Goal: Task Accomplishment & Management: Complete application form

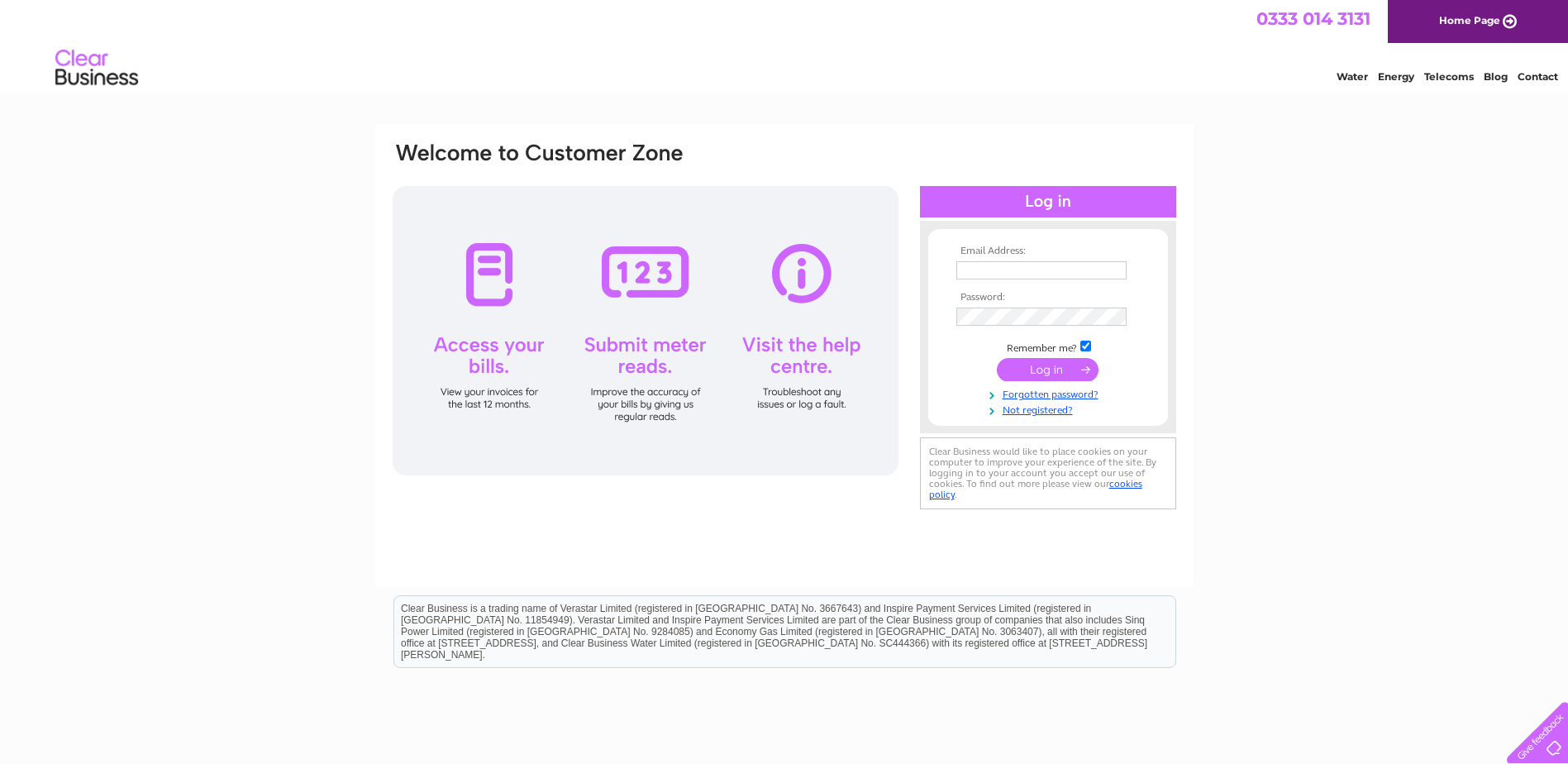
click at [1030, 267] on input "text" at bounding box center [1042, 270] width 170 height 18
type input "gsbv-e2@jci.com"
click at [999, 307] on td at bounding box center [1048, 318] width 192 height 26
click at [1032, 367] on input "submit" at bounding box center [1047, 370] width 101 height 24
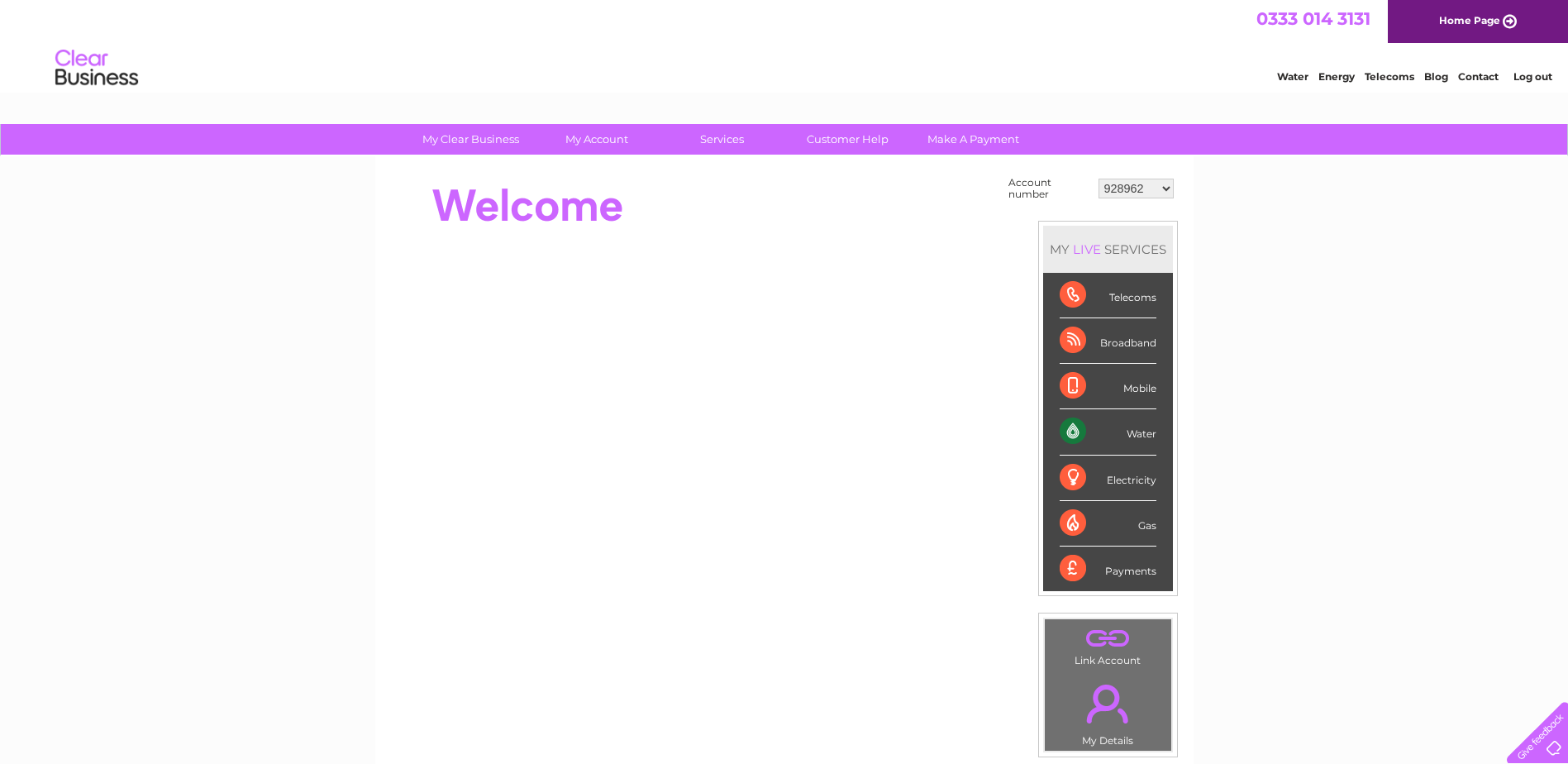
click at [1148, 189] on select "928962 1107924 1119476 30289301 30297633 30303684 30320139 30321970" at bounding box center [1136, 189] width 75 height 20
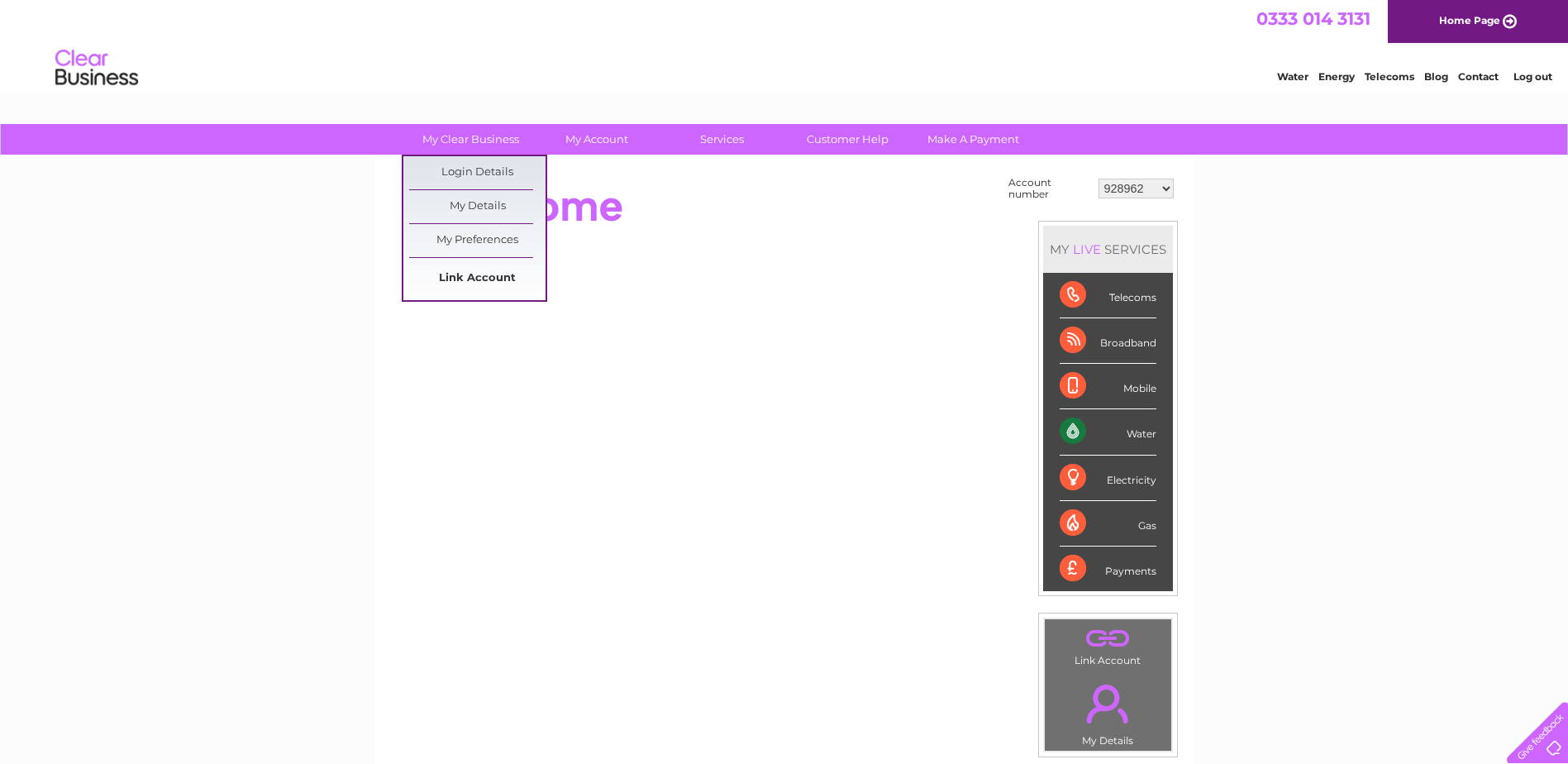
click at [476, 285] on link "Link Account" at bounding box center [477, 278] width 137 height 34
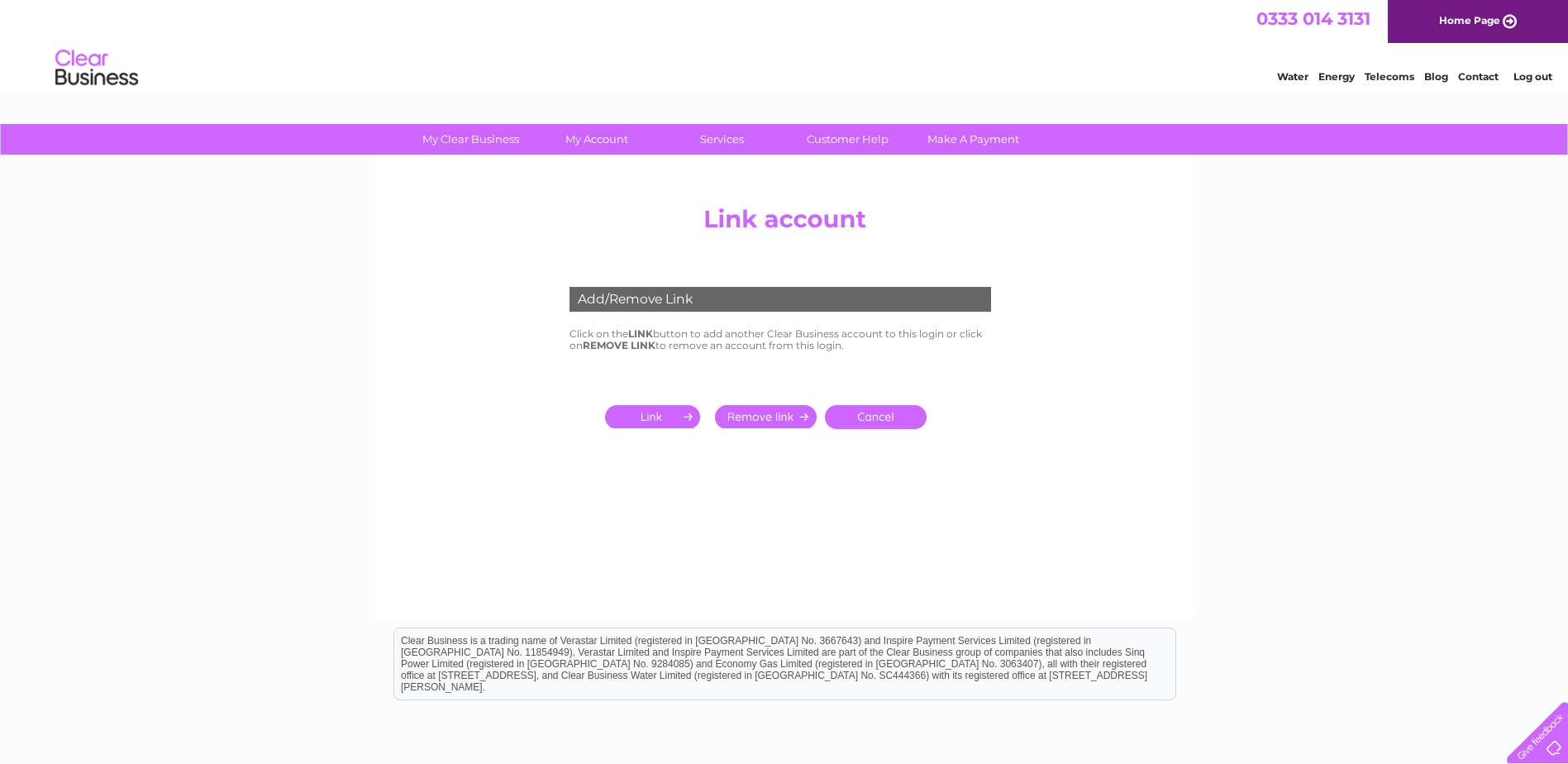
click at [653, 415] on input "submit" at bounding box center [656, 417] width 101 height 24
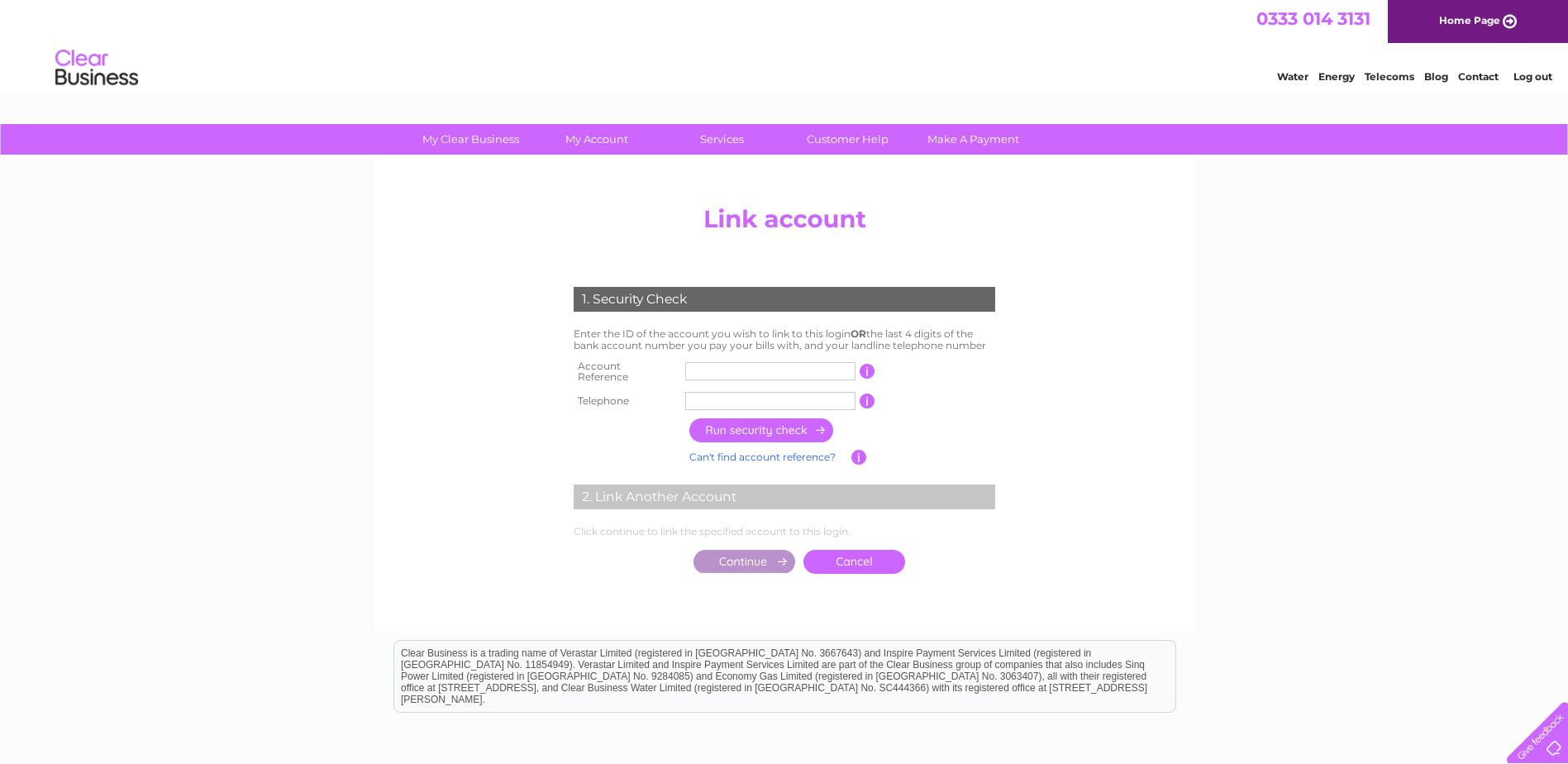
click at [743, 367] on input "text" at bounding box center [770, 372] width 170 height 18
type input "C"
type input "30264928"
click at [720, 392] on input "text" at bounding box center [770, 401] width 170 height 18
click at [738, 396] on input "text" at bounding box center [770, 401] width 170 height 18
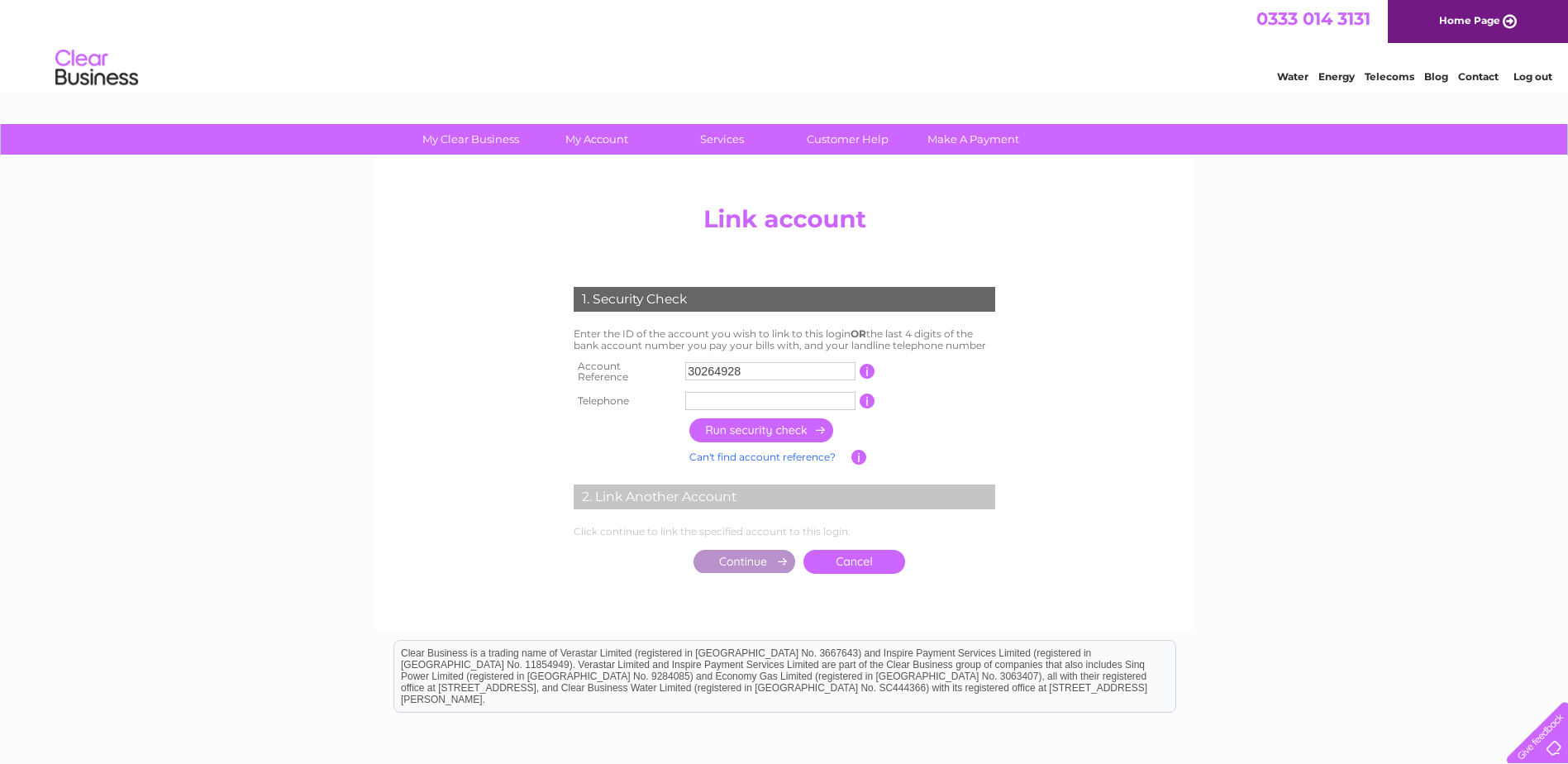
type input "0"
drag, startPoint x: 726, startPoint y: 395, endPoint x: 657, endPoint y: 389, distance: 69.3
click at [657, 389] on tr "Telephone 0 1 of the landline telephone numbers you have given us" at bounding box center [784, 401] width 430 height 26
click at [709, 394] on input "text" at bounding box center [770, 401] width 170 height 18
click at [718, 373] on input "30264928" at bounding box center [770, 372] width 170 height 18
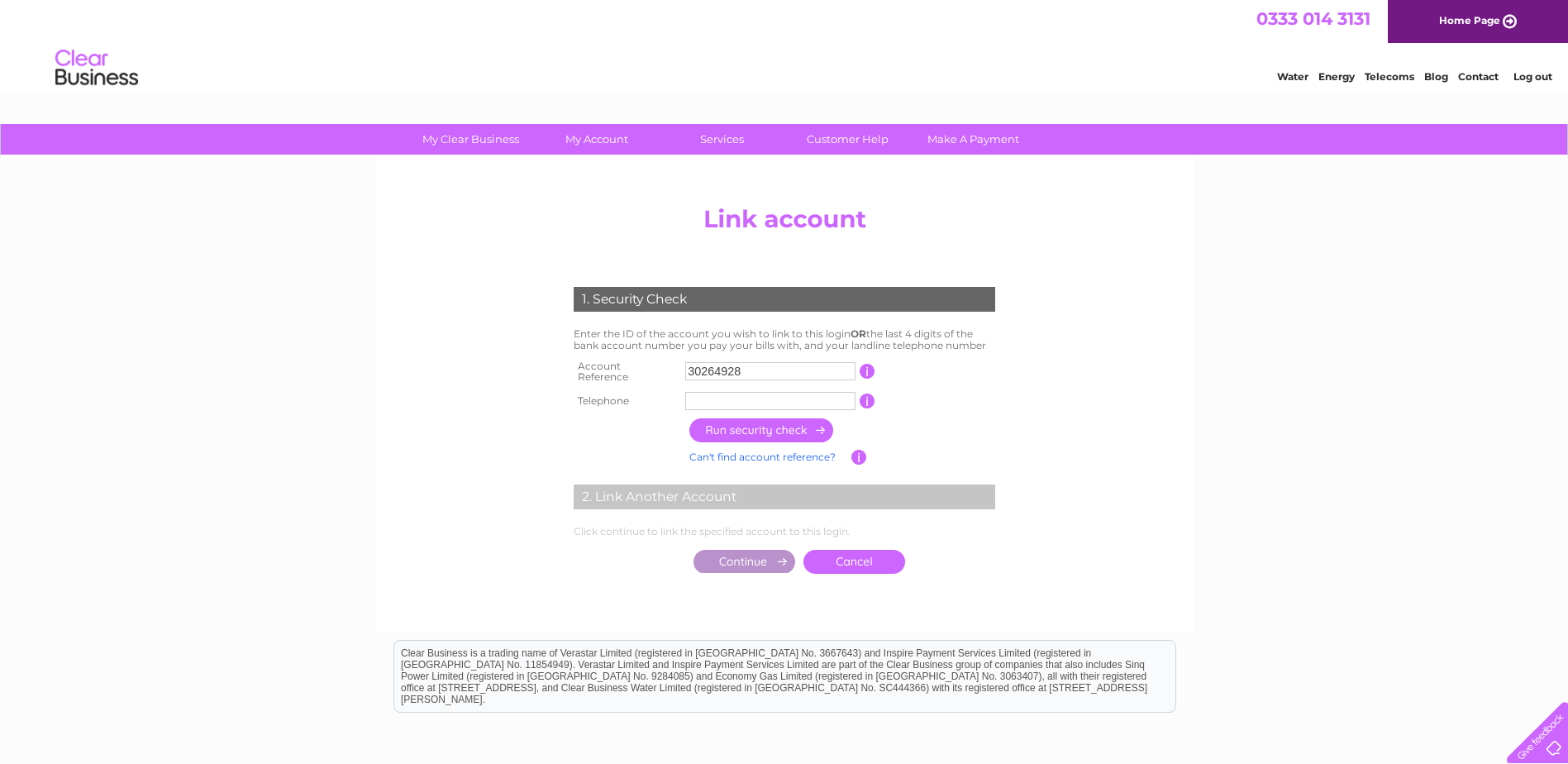
click at [715, 401] on input "text" at bounding box center [770, 401] width 170 height 18
click at [709, 392] on input "text" at bounding box center [770, 401] width 170 height 18
click at [706, 393] on input "text" at bounding box center [770, 401] width 170 height 18
paste input "0"
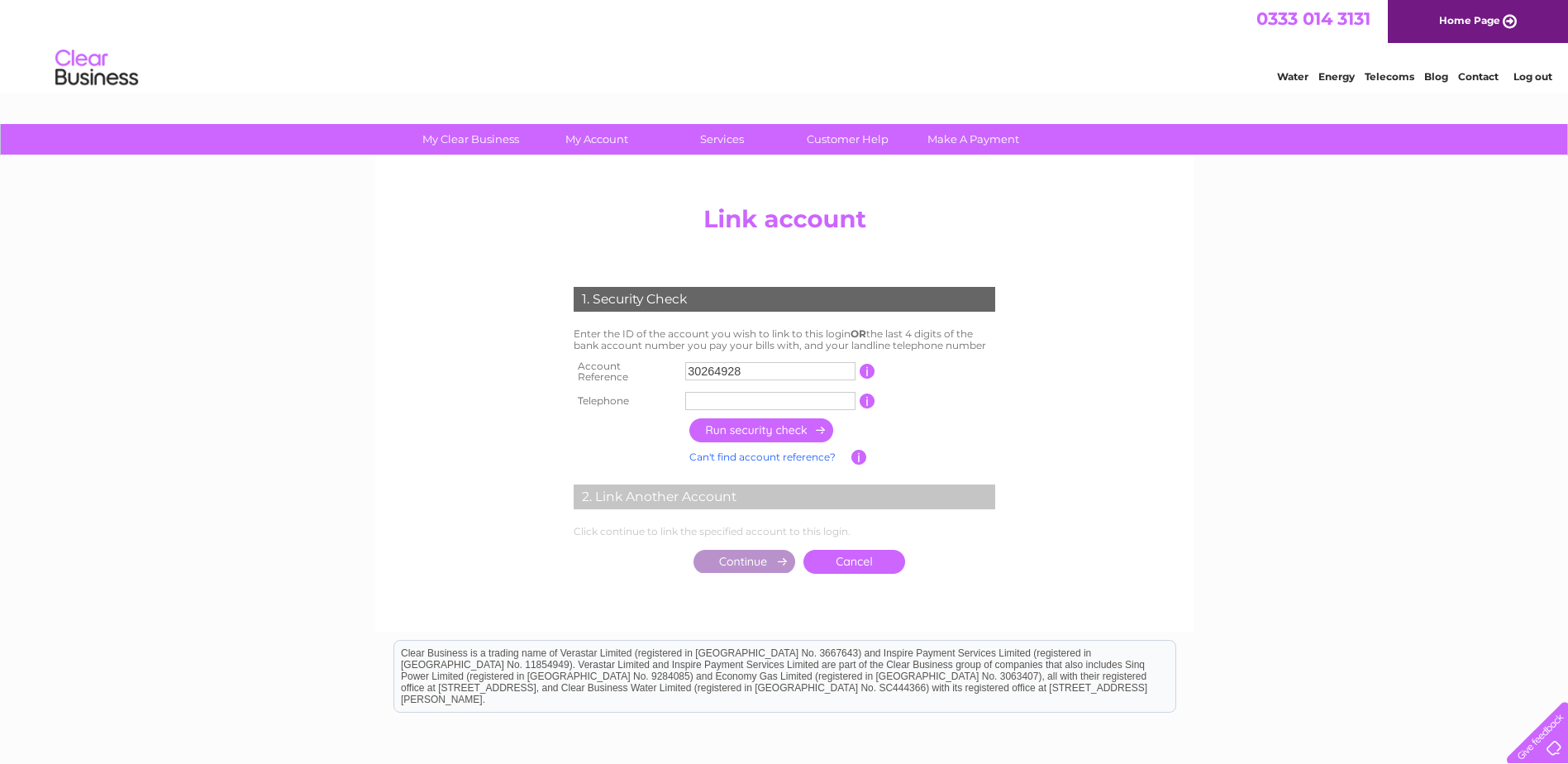
click at [707, 401] on input "text" at bounding box center [770, 401] width 170 height 18
click at [718, 426] on input "button" at bounding box center [762, 430] width 146 height 24
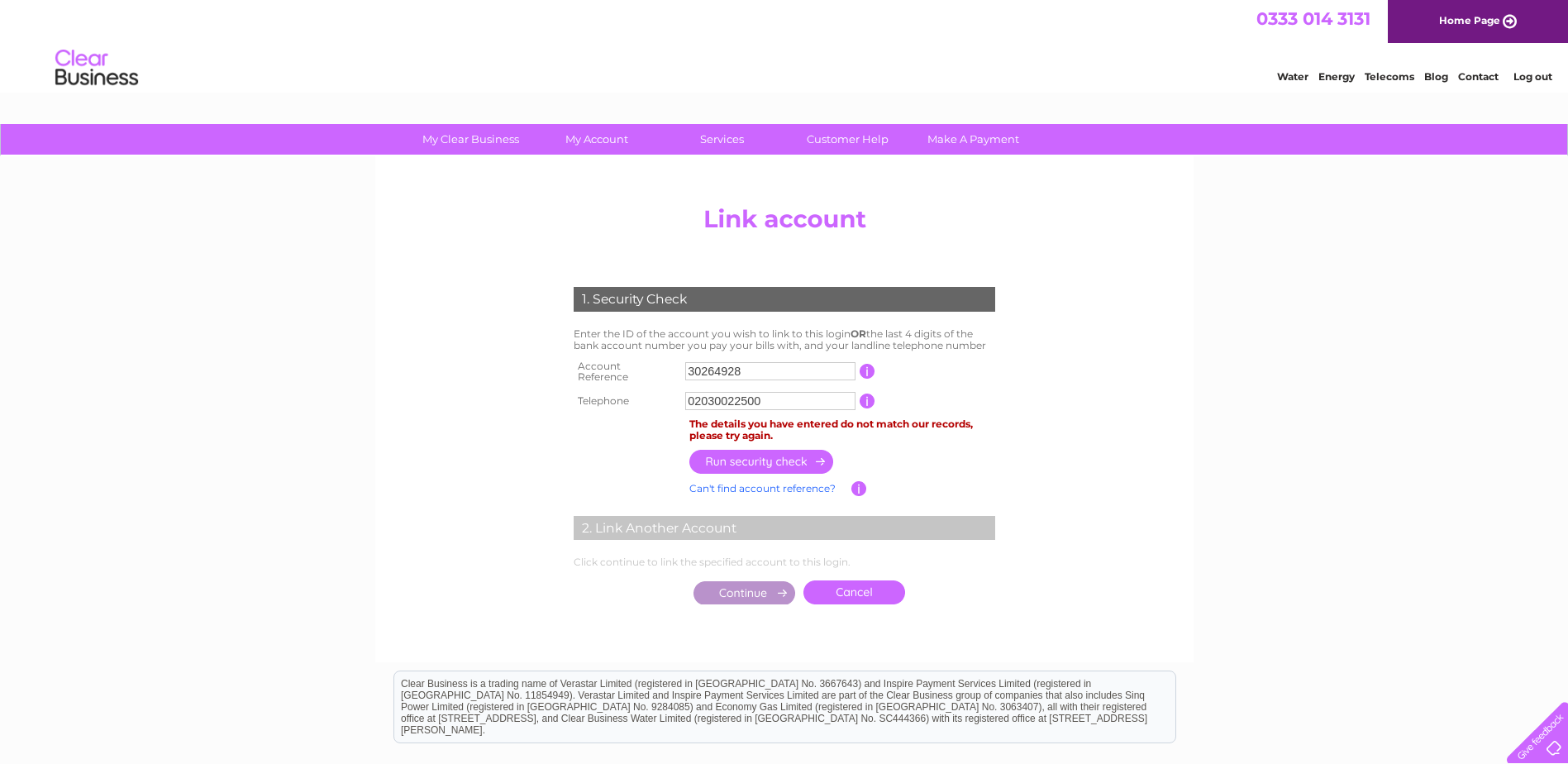
click at [713, 392] on input "02030022500" at bounding box center [770, 401] width 170 height 18
click at [743, 453] on input "button" at bounding box center [762, 461] width 146 height 24
click at [717, 395] on input "02030533257" at bounding box center [770, 401] width 170 height 18
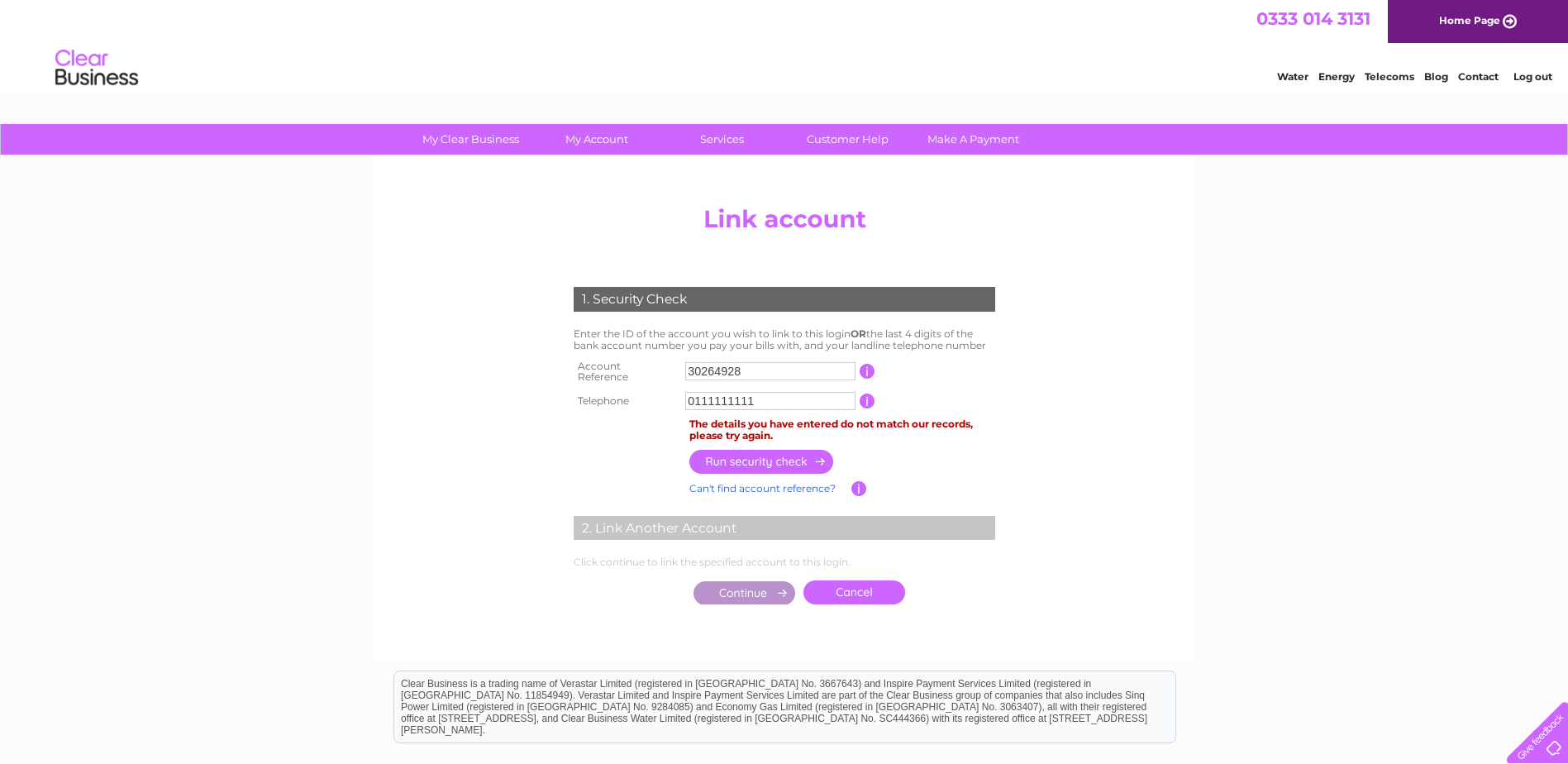
click at [736, 454] on input "button" at bounding box center [762, 461] width 146 height 24
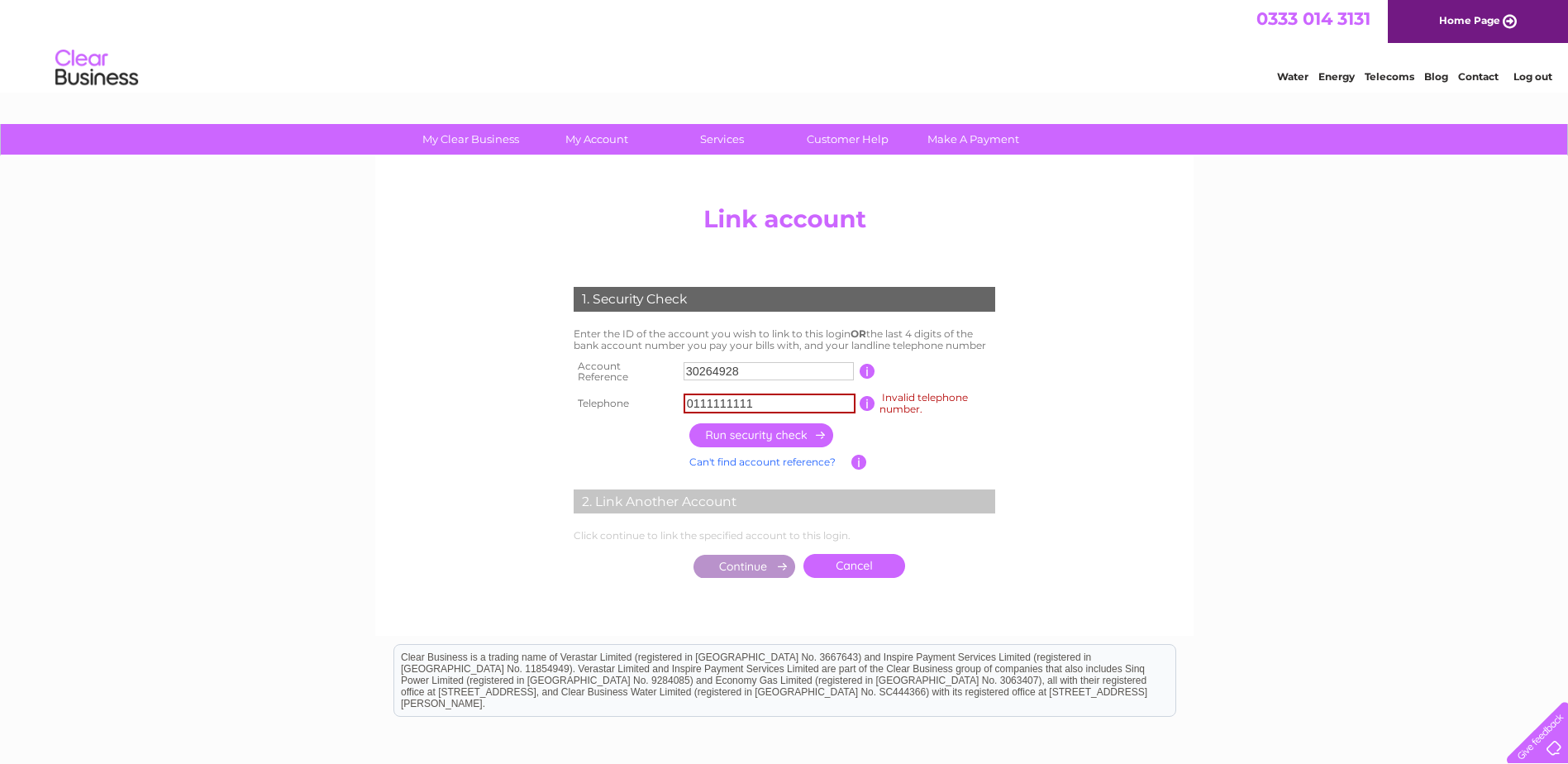
click at [762, 405] on input "0111111111" at bounding box center [770, 403] width 172 height 20
click at [761, 436] on input "button" at bounding box center [762, 435] width 146 height 24
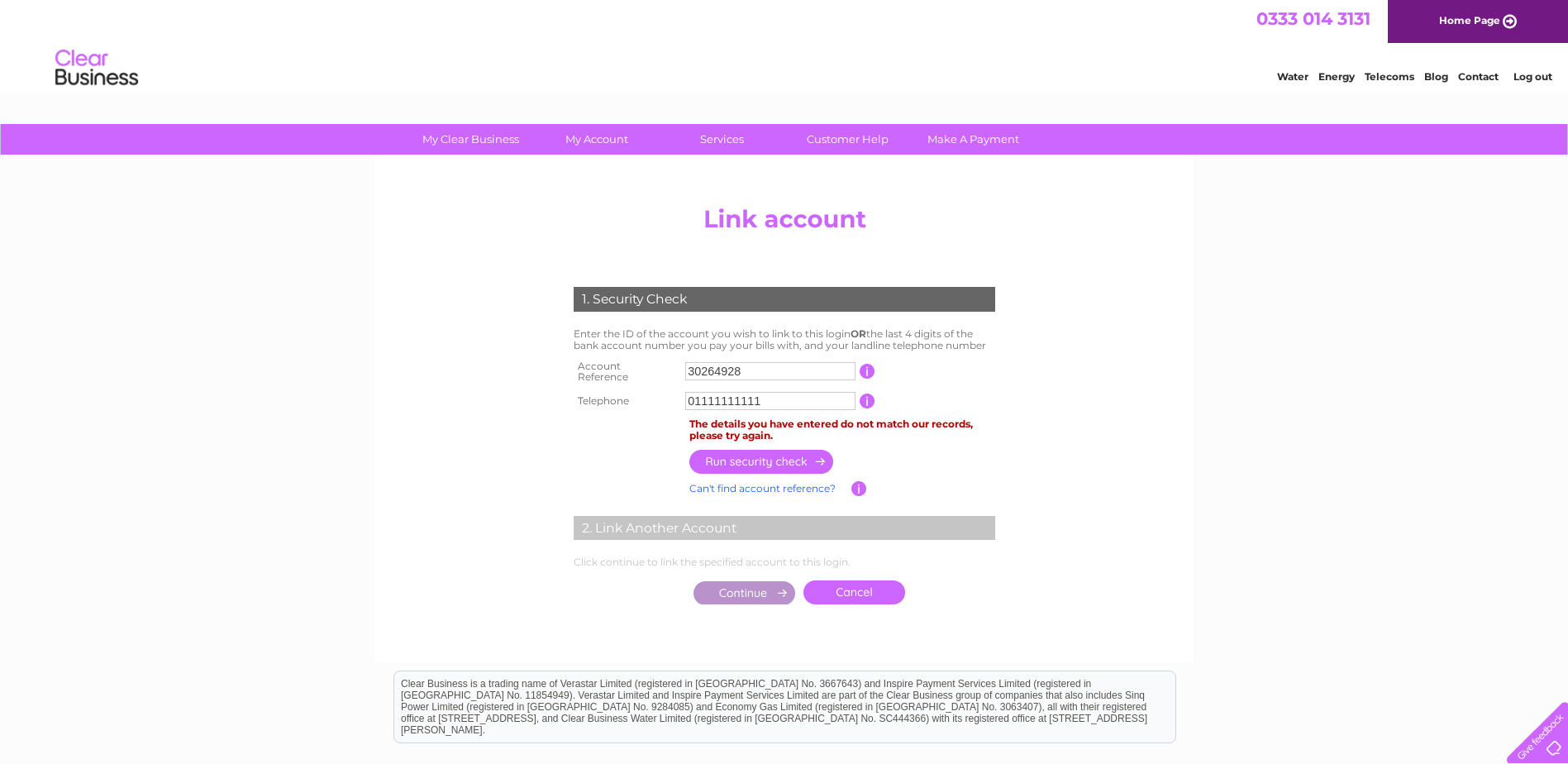
click at [765, 401] on input "01111111111" at bounding box center [770, 401] width 170 height 18
drag, startPoint x: 756, startPoint y: 396, endPoint x: 697, endPoint y: 397, distance: 59.0
click at [697, 397] on input "01111111111" at bounding box center [770, 401] width 170 height 18
click at [759, 452] on input "button" at bounding box center [762, 461] width 146 height 24
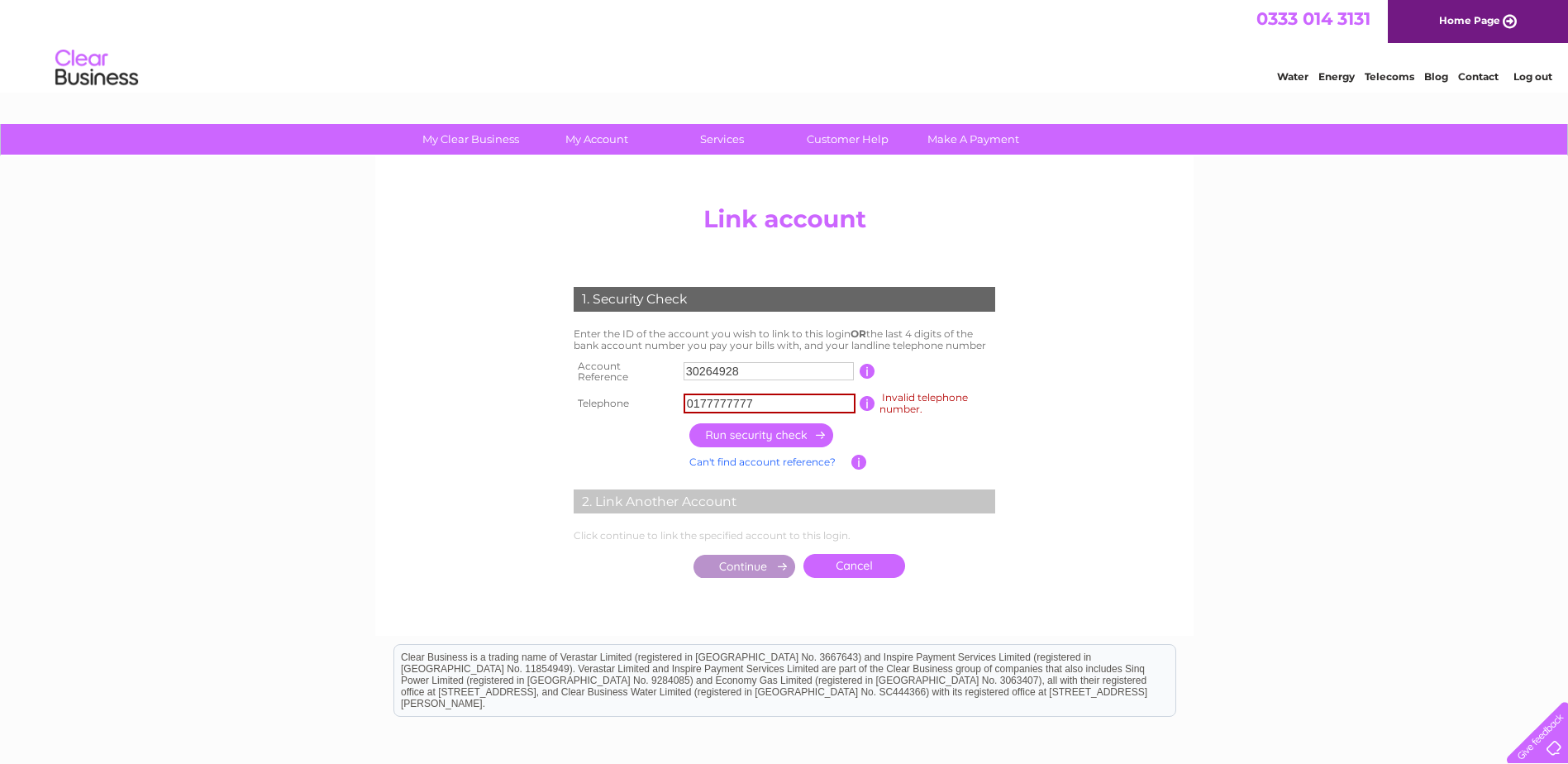
click at [771, 405] on input "0177777777" at bounding box center [770, 403] width 172 height 20
click at [761, 433] on input "button" at bounding box center [762, 435] width 146 height 24
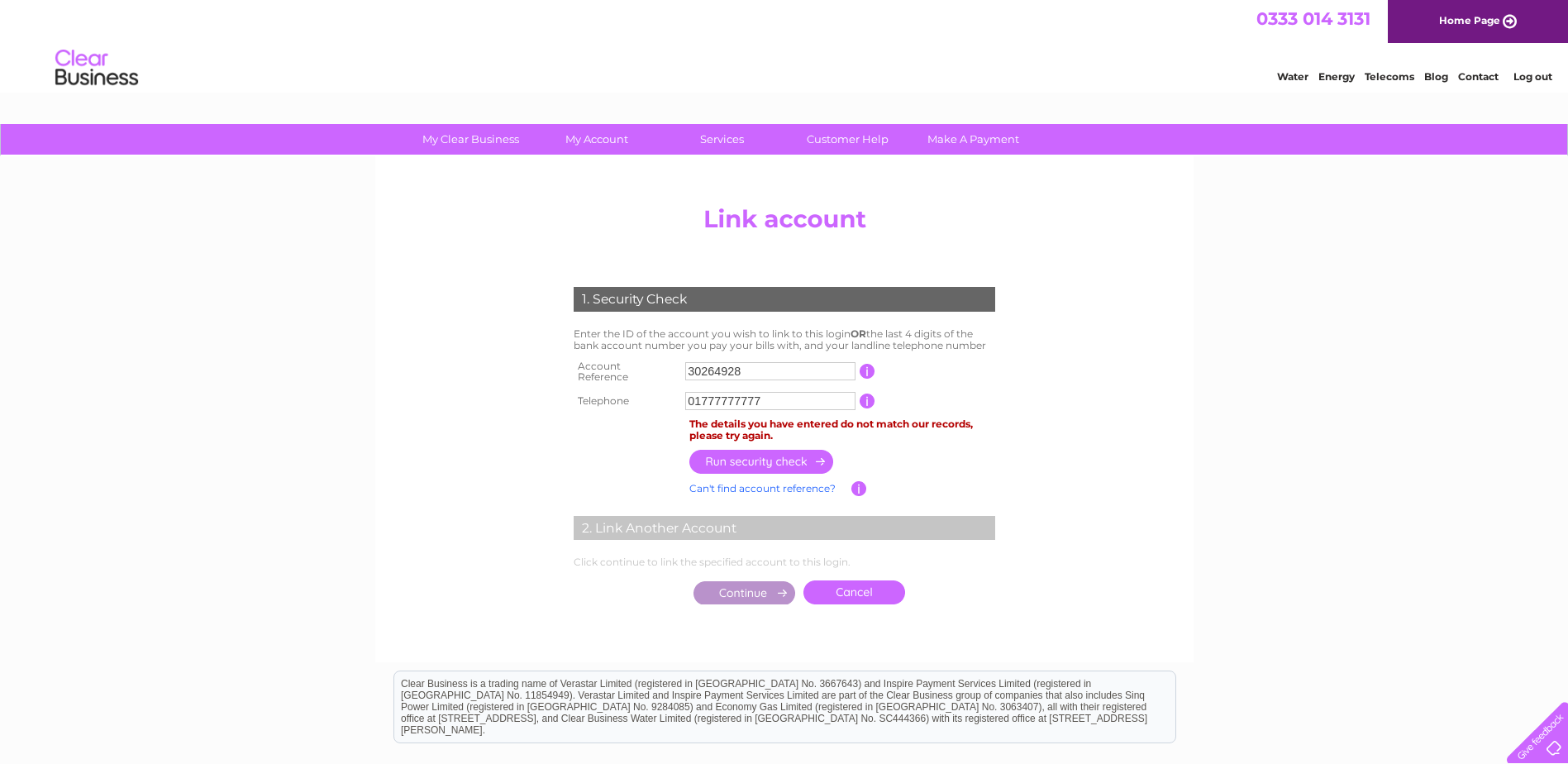
drag, startPoint x: 765, startPoint y: 401, endPoint x: 630, endPoint y: 399, distance: 135.0
click at [630, 399] on tr "Telephone 01777777777 1 of the landline telephone numbers you have given us" at bounding box center [784, 401] width 430 height 26
type input "02"
drag, startPoint x: 722, startPoint y: 397, endPoint x: 592, endPoint y: 392, distance: 130.1
click at [592, 392] on tr "Telephone 02 1 of the landline telephone numbers you have given us" at bounding box center [784, 401] width 430 height 26
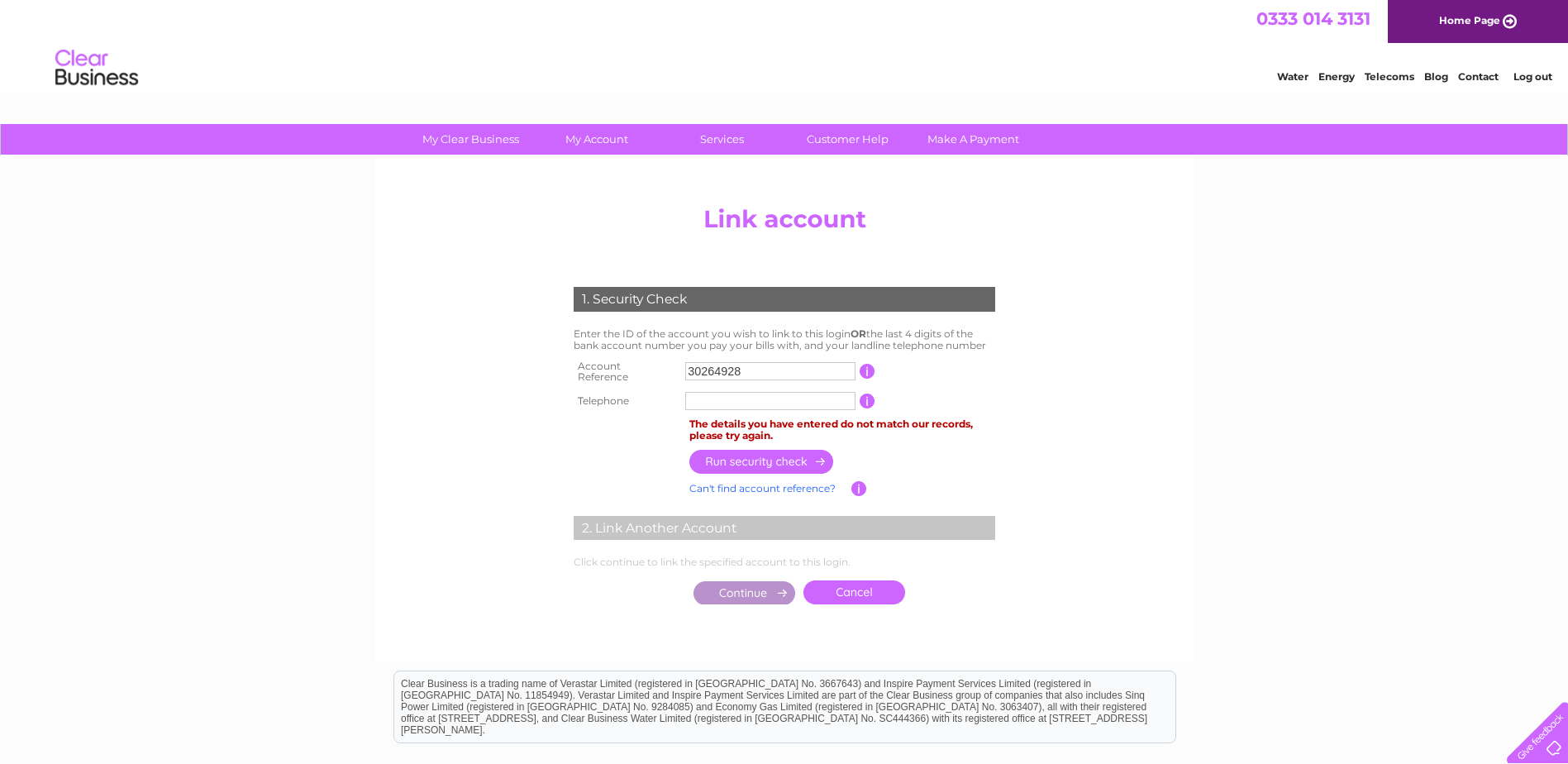
click at [724, 365] on input "30264928" at bounding box center [770, 372] width 170 height 18
click at [1537, 77] on link "Log out" at bounding box center [1533, 77] width 39 height 13
